Goal: Information Seeking & Learning: Learn about a topic

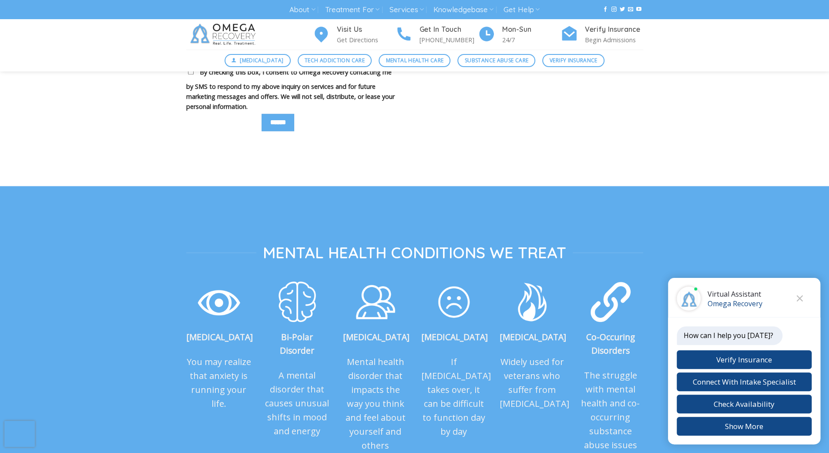
scroll to position [837, 0]
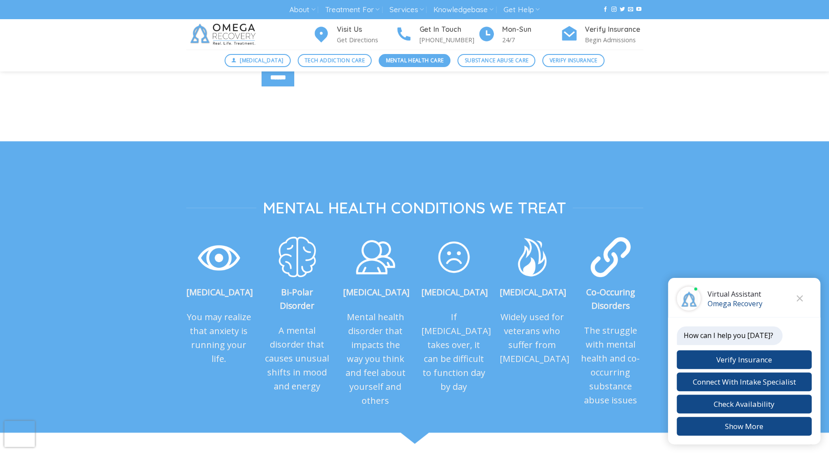
click at [409, 57] on span "Mental Health Care" at bounding box center [414, 60] width 57 height 8
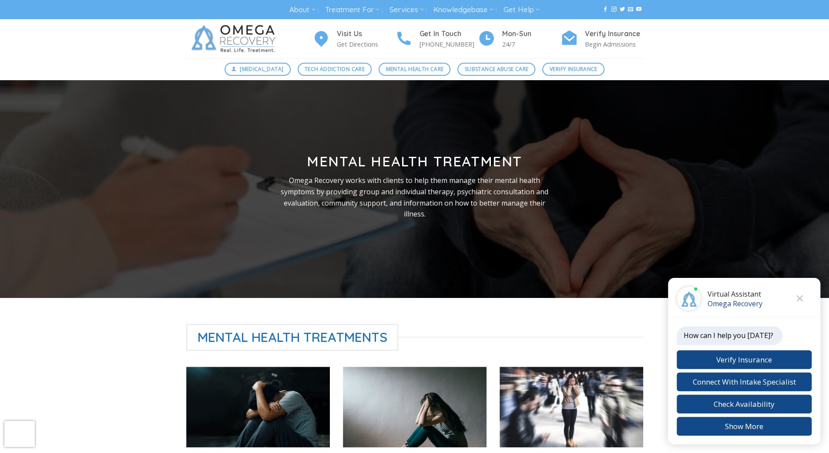
click at [409, 57] on div "Visit Us Get Directions Get In Touch [PHONE_NUMBER] Mon-[DATE] Verify Insurance…" at bounding box center [415, 38] width 470 height 39
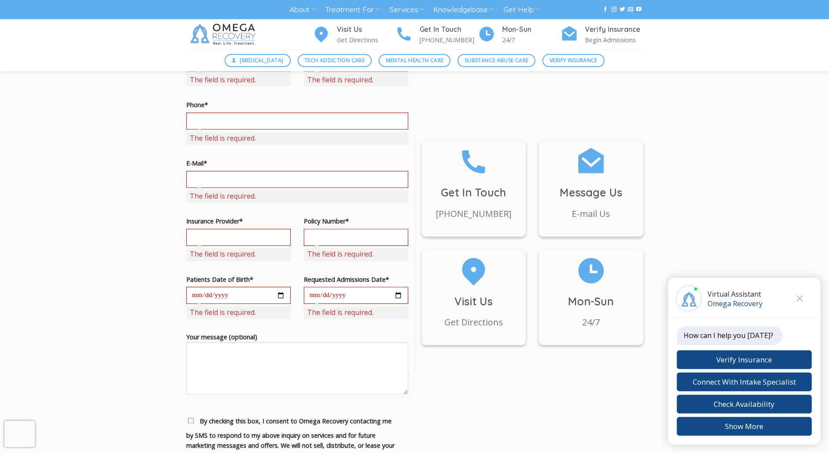
scroll to position [753, 0]
